Goal: Task Accomplishment & Management: Use online tool/utility

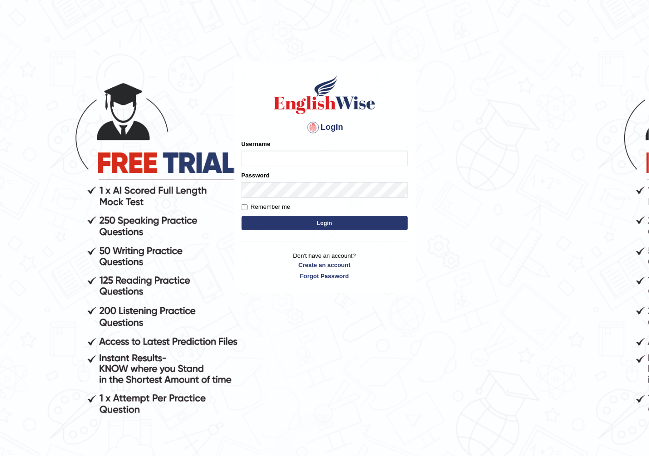
type input "melanipicoc"
click at [301, 166] on input "melanipicoc" at bounding box center [325, 159] width 166 height 16
type input "nacani"
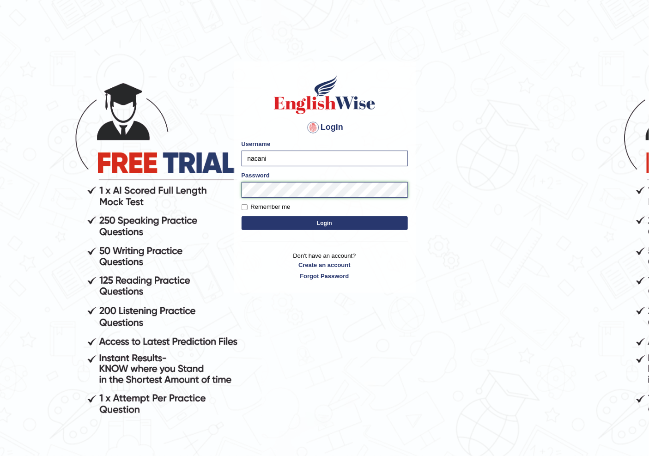
click at [242, 216] on button "Login" at bounding box center [325, 223] width 166 height 14
click at [256, 227] on button "Login" at bounding box center [325, 223] width 166 height 14
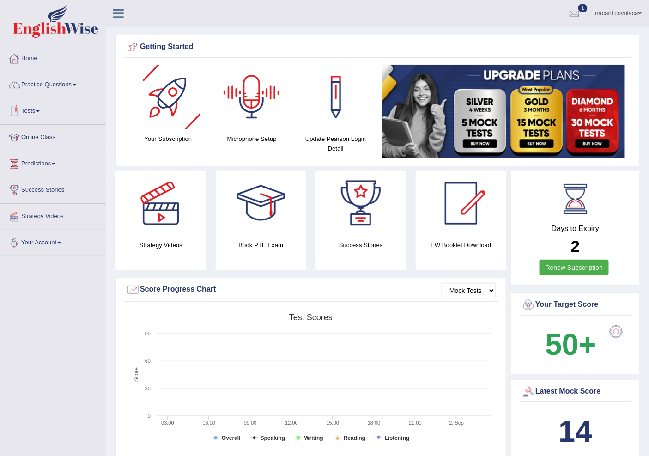
click at [245, 93] on div at bounding box center [251, 97] width 65 height 65
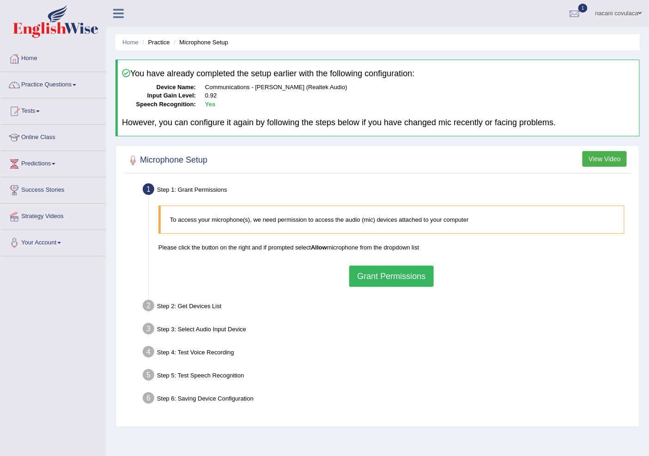
click at [428, 331] on ul "Step 1: Grant Permissions To access your microphone(s), we need permission to a…" at bounding box center [377, 295] width 503 height 229
click at [436, 337] on div "Step 3: Select Audio Input Device –" at bounding box center [387, 330] width 497 height 20
click at [407, 287] on div "To access your microphone(s), we need permission to access the audio (mic) devi…" at bounding box center [391, 246] width 475 height 90
click at [407, 280] on button "Grant Permissions" at bounding box center [391, 276] width 84 height 21
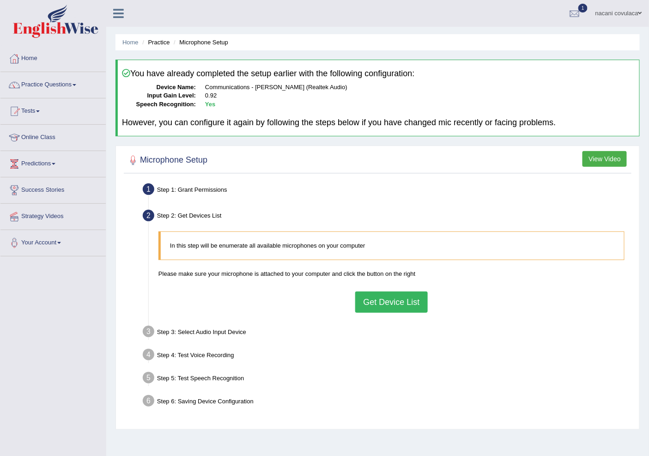
click at [611, 157] on button "View Video" at bounding box center [605, 159] width 44 height 16
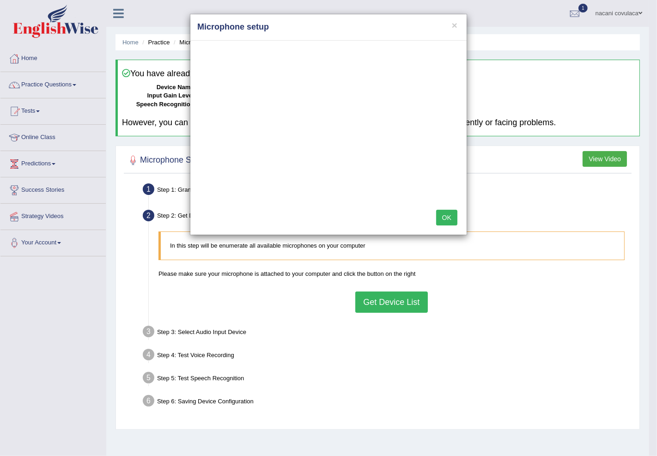
click at [532, 90] on div "× Microphone setup OK" at bounding box center [328, 228] width 657 height 456
click at [447, 218] on button "OK" at bounding box center [446, 218] width 21 height 16
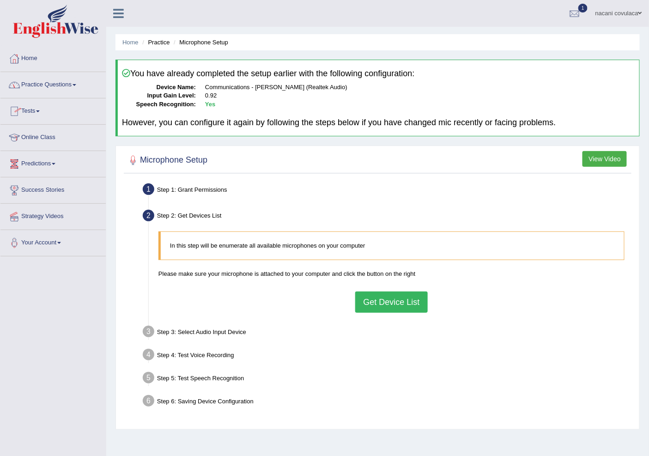
click at [43, 112] on link "Tests" at bounding box center [52, 109] width 105 height 23
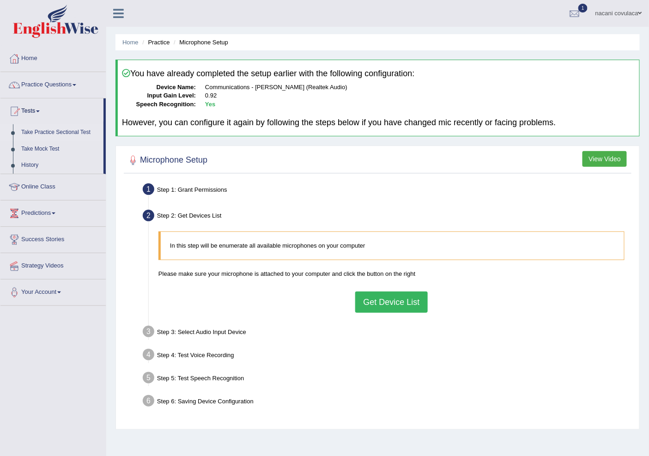
click at [42, 131] on link "Take Practice Sectional Test" at bounding box center [60, 132] width 86 height 17
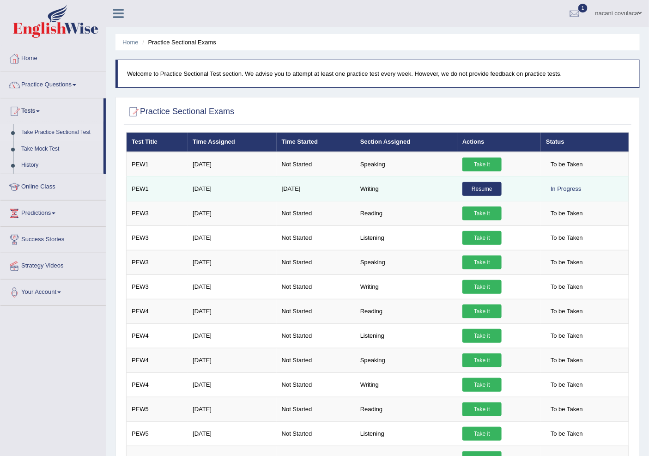
click at [482, 183] on link "Resume" at bounding box center [481, 189] width 39 height 14
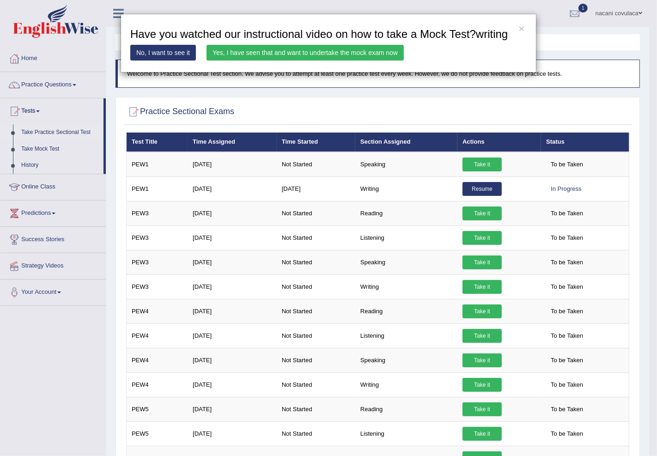
click at [273, 53] on link "Yes, I have seen that and want to undertake the mock exam now" at bounding box center [305, 53] width 197 height 16
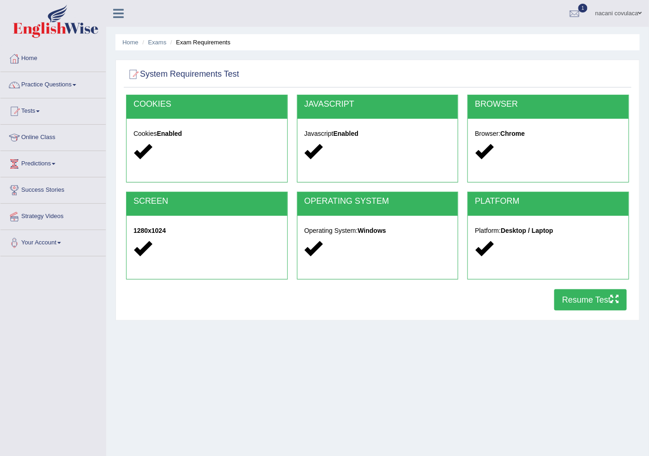
click at [601, 304] on button "Resume Test" at bounding box center [590, 299] width 73 height 21
